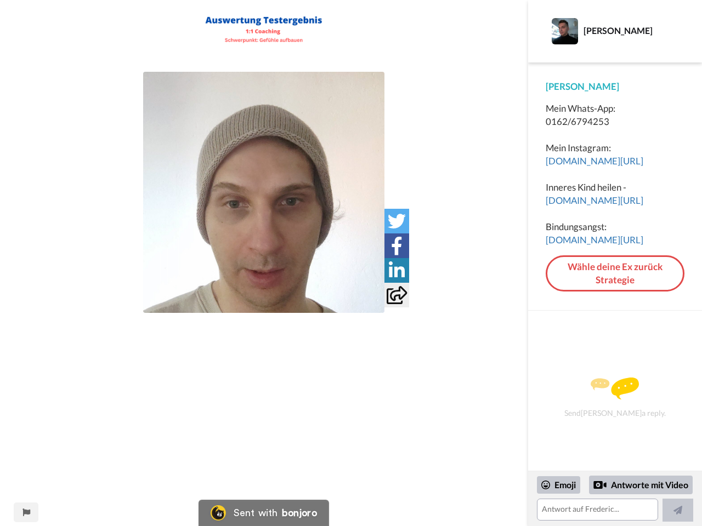
click at [264, 192] on img at bounding box center [263, 192] width 241 height 241
click at [396, 221] on icon at bounding box center [397, 221] width 18 height 18
click at [396, 246] on icon at bounding box center [397, 246] width 12 height 18
click at [396, 270] on icon at bounding box center [397, 270] width 16 height 18
click at [396, 295] on icon at bounding box center [396, 295] width 20 height 18
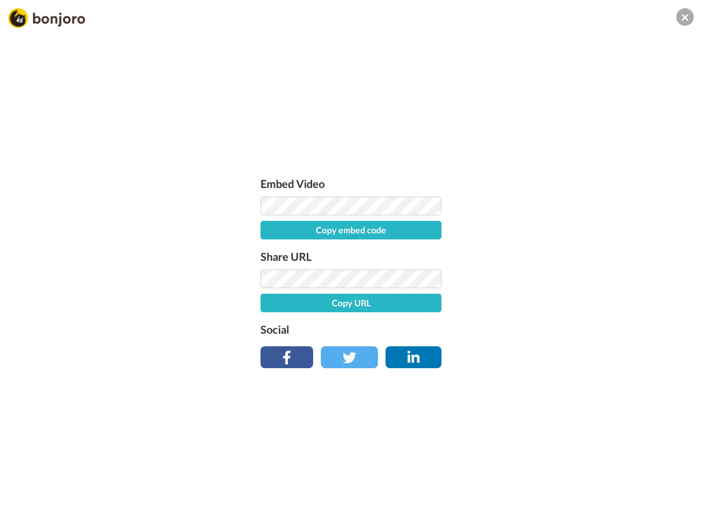
click at [26, 512] on div "Embed Video Copy embed code Share URL Copy URL Social" at bounding box center [351, 322] width 702 height 526
click at [559, 485] on div "Embed Video Copy embed code Share URL Copy URL Social" at bounding box center [351, 322] width 702 height 526
click at [641, 485] on div "Embed Video Copy embed code Share URL Copy URL Social" at bounding box center [351, 322] width 702 height 526
click at [677, 515] on div "Embed Video Copy embed code Share URL Copy URL Social" at bounding box center [351, 322] width 702 height 526
